Goal: Transaction & Acquisition: Purchase product/service

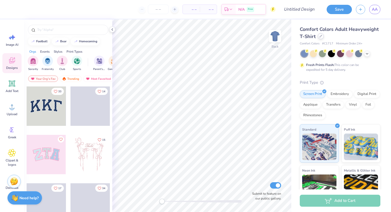
click at [321, 36] on icon at bounding box center [320, 36] width 3 height 3
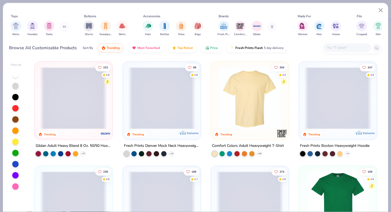
click at [65, 26] on icon at bounding box center [64, 26] width 3 height 3
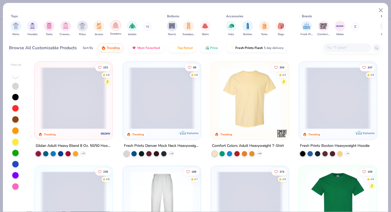
click at [116, 29] on div "filter for Sweaters" at bounding box center [115, 25] width 11 height 11
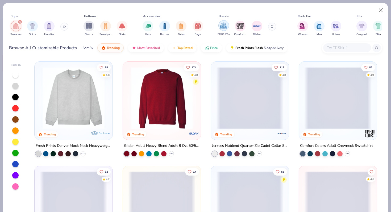
click at [224, 28] on img "filter for Fresh Prints" at bounding box center [224, 26] width 8 height 8
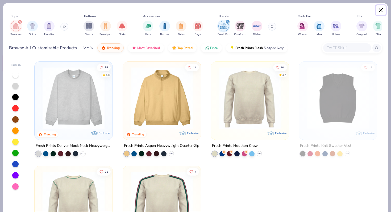
click at [380, 10] on button "Close" at bounding box center [381, 10] width 10 height 10
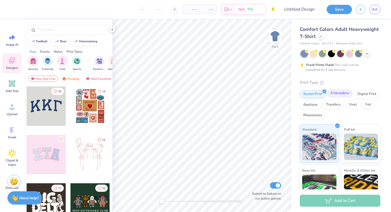
click at [341, 93] on div "Embroidery" at bounding box center [339, 93] width 25 height 8
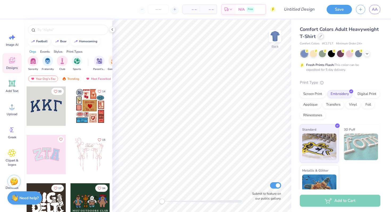
click at [320, 37] on icon at bounding box center [320, 36] width 3 height 3
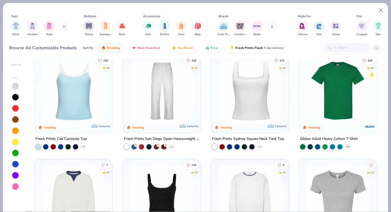
scroll to position [84, 0]
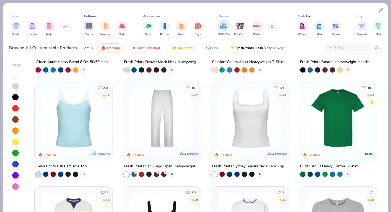
click at [225, 26] on img "filter for Fresh Prints" at bounding box center [224, 26] width 8 height 8
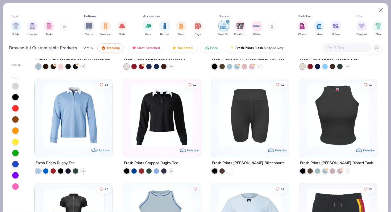
scroll to position [1441, 0]
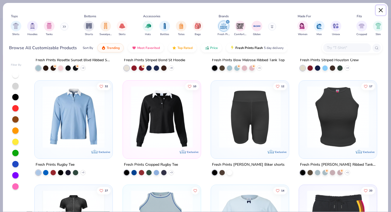
click at [381, 12] on button "Close" at bounding box center [381, 10] width 10 height 10
